Goal: Task Accomplishment & Management: Use online tool/utility

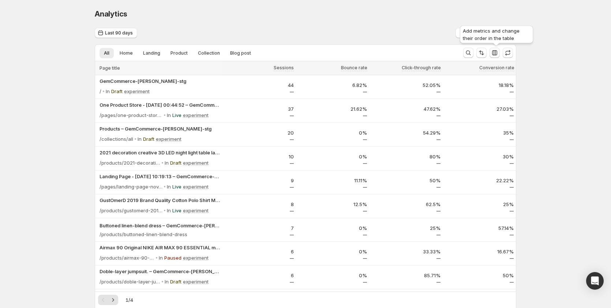
click at [498, 53] on icon "button" at bounding box center [494, 52] width 7 height 7
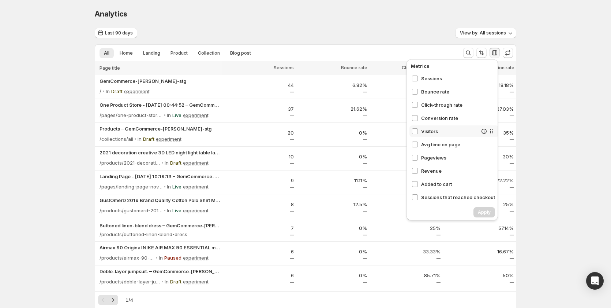
click at [429, 132] on span "Visitors" at bounding box center [449, 130] width 56 height 7
click at [435, 162] on div "Pageviews" at bounding box center [454, 158] width 89 height 12
click at [478, 211] on span "Apply" at bounding box center [484, 212] width 13 height 6
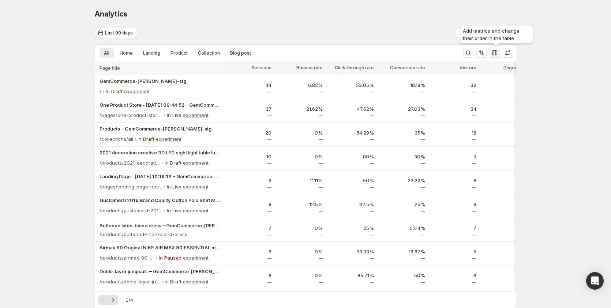
click at [498, 51] on icon "button" at bounding box center [494, 52] width 5 height 5
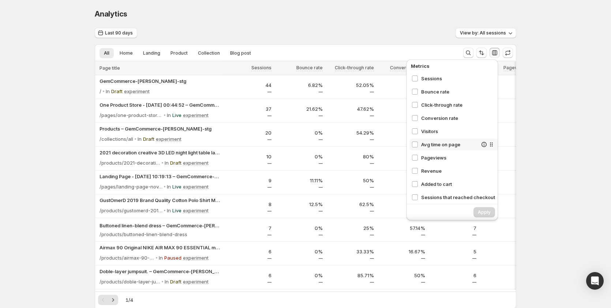
click at [443, 144] on span "Avg time on page" at bounding box center [449, 144] width 56 height 7
click at [434, 172] on span "Revenue" at bounding box center [449, 170] width 56 height 7
click at [488, 216] on button "Apply" at bounding box center [485, 212] width 22 height 10
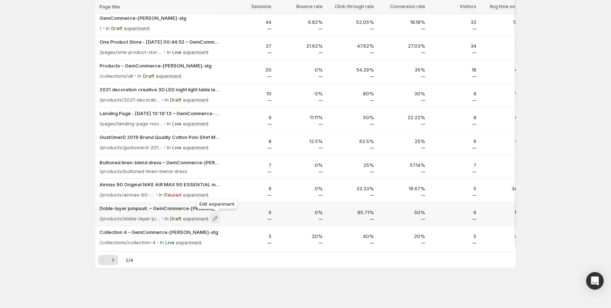
click at [216, 216] on icon at bounding box center [215, 218] width 7 height 7
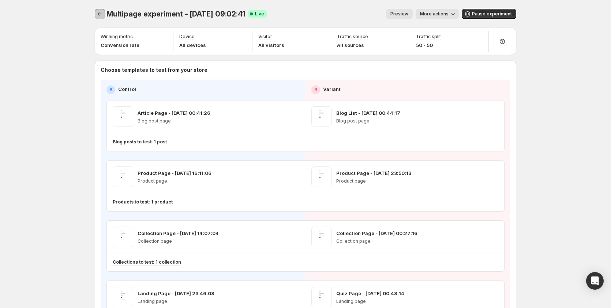
click at [100, 14] on icon "Experiments" at bounding box center [100, 14] width 5 height 4
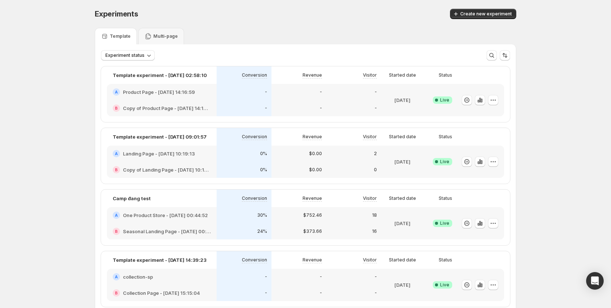
click at [214, 220] on div "A One Product Store - [DATE] 00:44:52" at bounding box center [162, 215] width 110 height 16
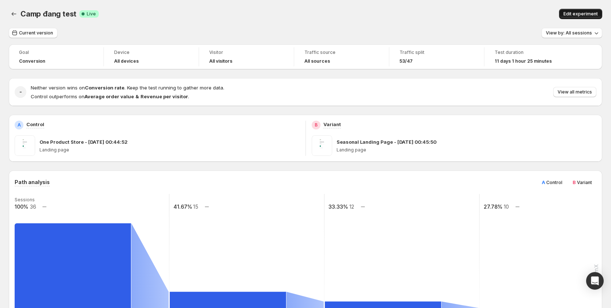
click at [593, 12] on span "Edit experiment" at bounding box center [581, 14] width 34 height 6
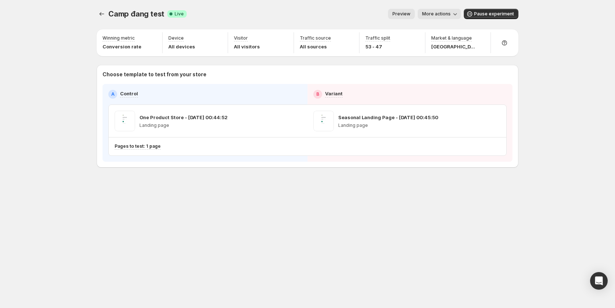
click at [441, 14] on span "More actions" at bounding box center [436, 14] width 29 height 6
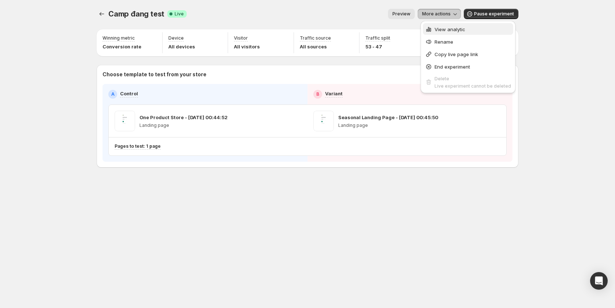
click at [445, 34] on button "View analytic" at bounding box center [468, 29] width 90 height 12
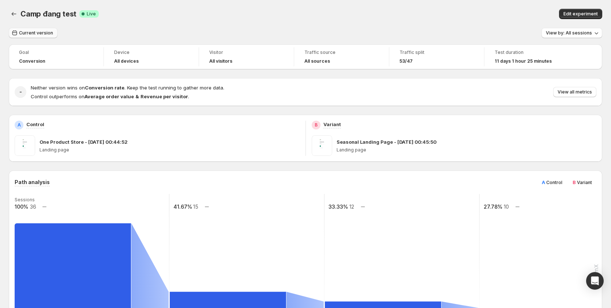
click at [31, 33] on span "Current version" at bounding box center [36, 33] width 34 height 6
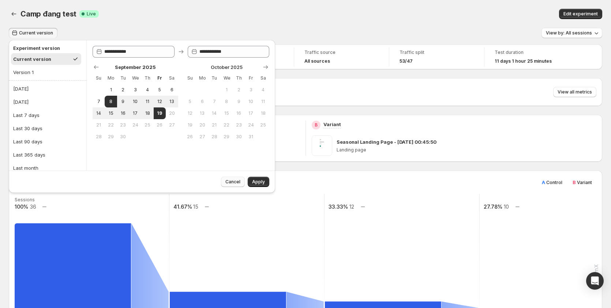
click at [230, 185] on button "Cancel" at bounding box center [233, 181] width 24 height 10
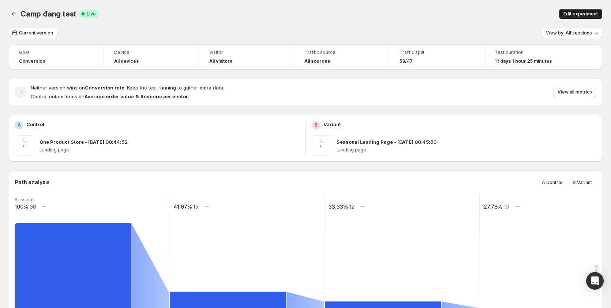
click at [586, 14] on span "Edit experiment" at bounding box center [581, 14] width 34 height 6
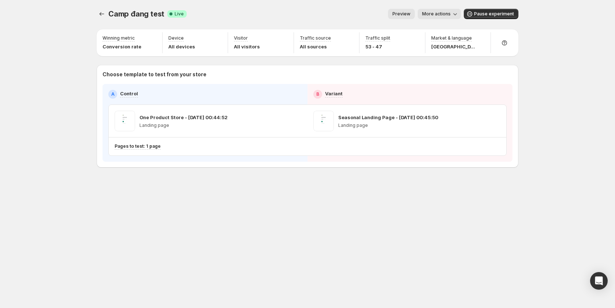
click at [408, 13] on span "Preview" at bounding box center [401, 14] width 18 height 6
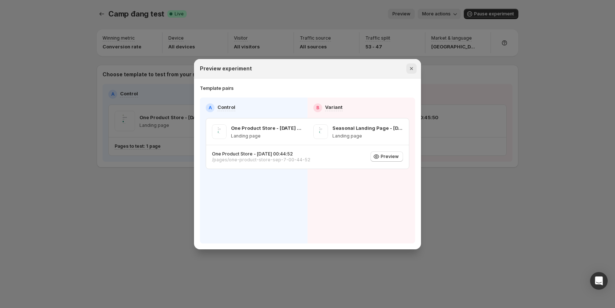
click at [409, 69] on icon "Close" at bounding box center [411, 68] width 7 height 7
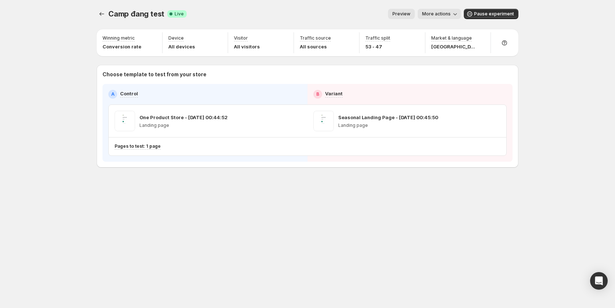
click at [405, 13] on span "Preview" at bounding box center [401, 14] width 18 height 6
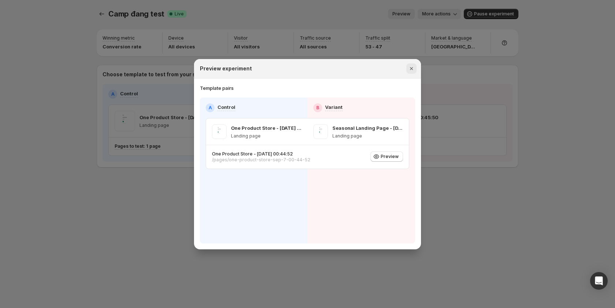
click at [408, 69] on icon "Close" at bounding box center [411, 68] width 7 height 7
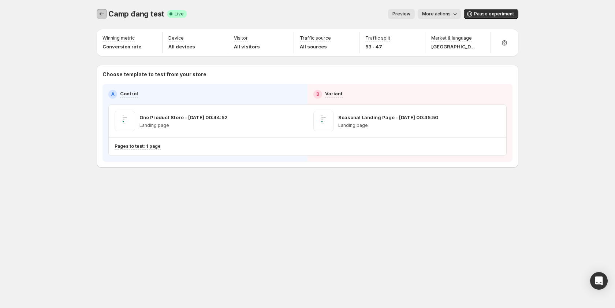
click at [104, 12] on icon "Experiments" at bounding box center [101, 13] width 7 height 7
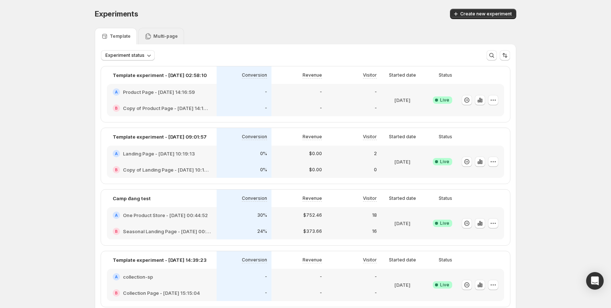
click at [164, 35] on p "Multi-page" at bounding box center [165, 36] width 25 height 6
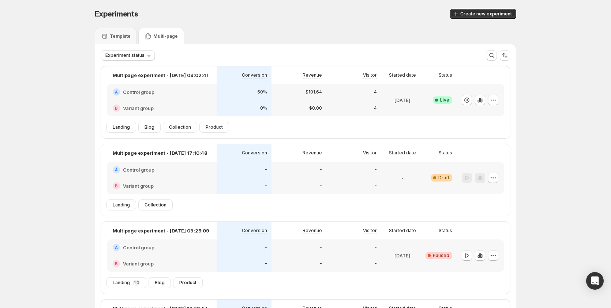
click at [320, 110] on p "$0.00" at bounding box center [315, 108] width 13 height 6
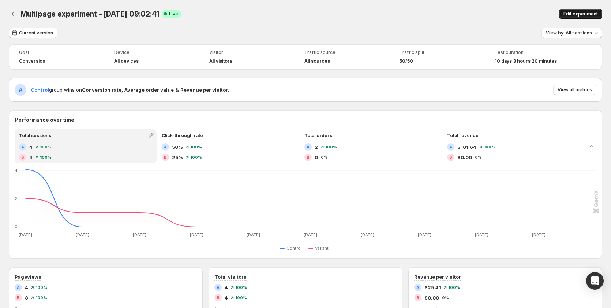
click at [581, 15] on span "Edit experiment" at bounding box center [581, 14] width 34 height 6
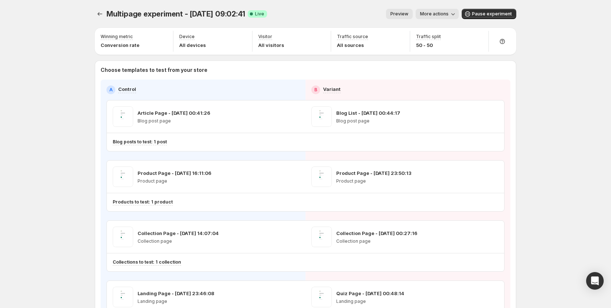
click at [407, 15] on span "Preview" at bounding box center [400, 14] width 18 height 6
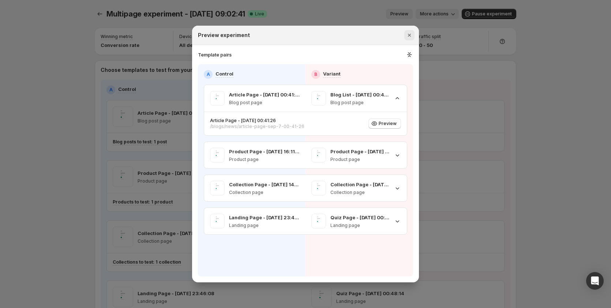
click at [409, 33] on icon "Close" at bounding box center [409, 34] width 7 height 7
